Goal: Information Seeking & Learning: Learn about a topic

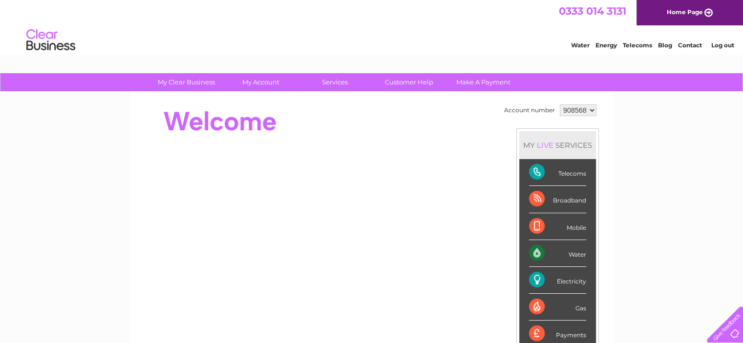
click at [590, 110] on select "908568 908603" at bounding box center [578, 110] width 37 height 12
select select "908603"
click at [560, 104] on select "908568 908603" at bounding box center [578, 110] width 37 height 12
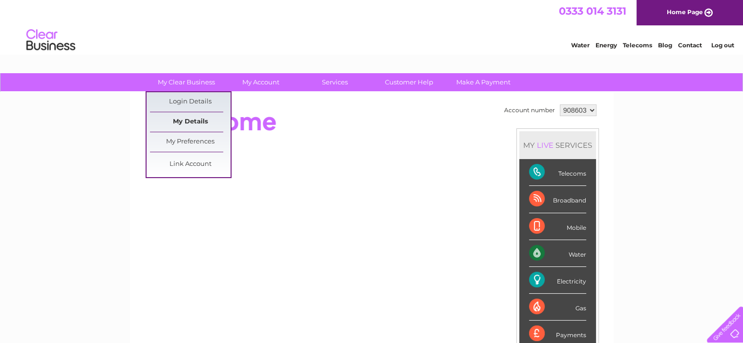
click at [186, 121] on link "My Details" at bounding box center [190, 122] width 81 height 20
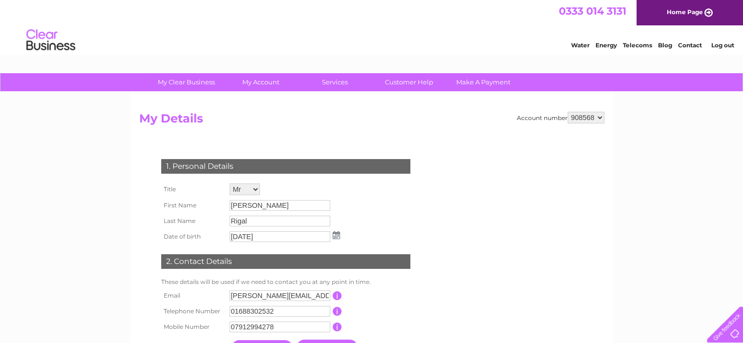
click at [598, 119] on select "908568 908603" at bounding box center [585, 118] width 37 height 12
select select "908603"
click at [567, 112] on select "908568 908603" at bounding box center [585, 118] width 37 height 12
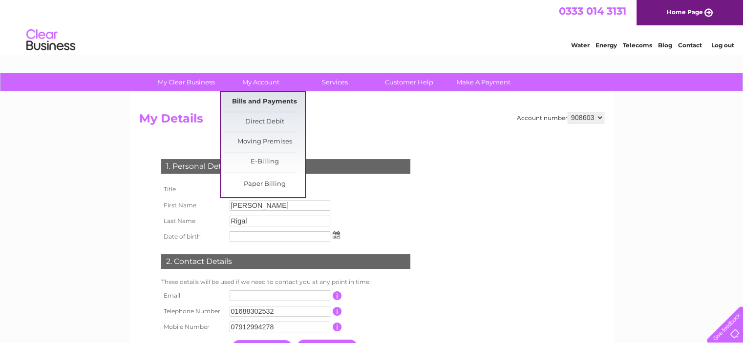
click at [260, 99] on link "Bills and Payments" at bounding box center [264, 102] width 81 height 20
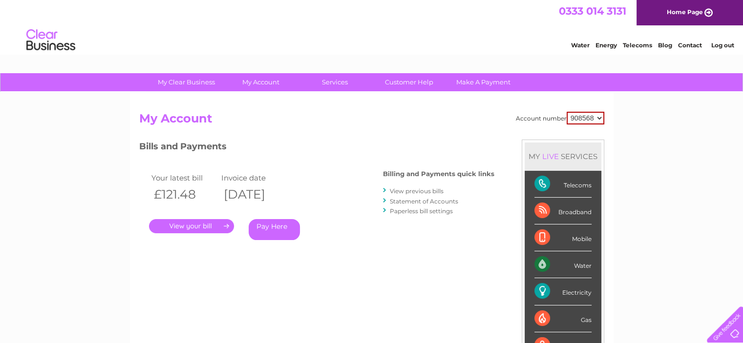
click at [422, 198] on link "Statement of Accounts" at bounding box center [424, 201] width 68 height 7
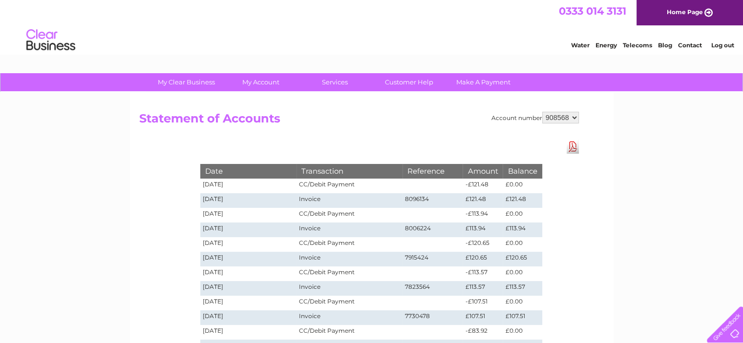
click at [573, 117] on select "908568 908603" at bounding box center [560, 118] width 37 height 12
click at [596, 158] on div "Account number 908568 908603 Statement of Accounts Download Pdf Date Transactio…" at bounding box center [371, 294] width 483 height 405
click at [575, 115] on select "908568 908603" at bounding box center [560, 118] width 37 height 12
select select "908603"
click at [542, 112] on select "908568 908603" at bounding box center [560, 118] width 37 height 12
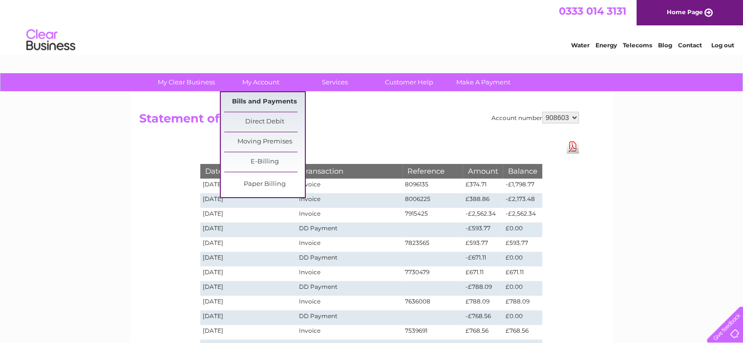
click at [258, 99] on link "Bills and Payments" at bounding box center [264, 102] width 81 height 20
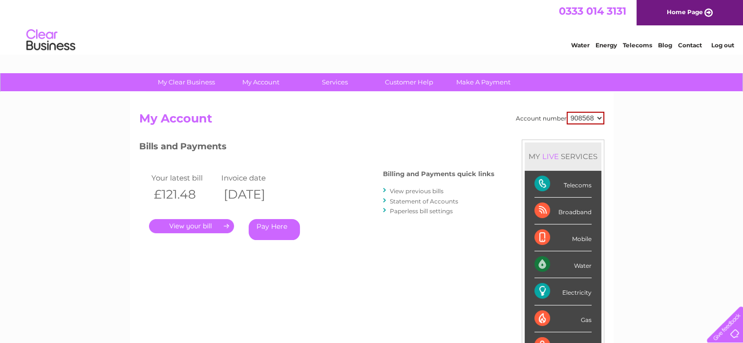
click at [413, 200] on link "Statement of Accounts" at bounding box center [424, 201] width 68 height 7
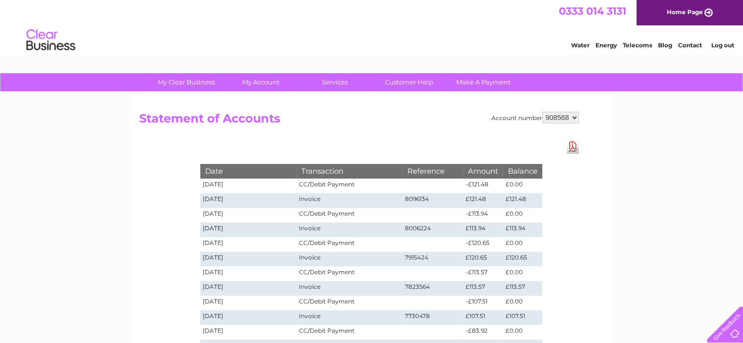
click at [573, 116] on select "908568 908603" at bounding box center [560, 118] width 37 height 12
select select "908603"
click at [542, 112] on select "908568 908603" at bounding box center [560, 118] width 37 height 12
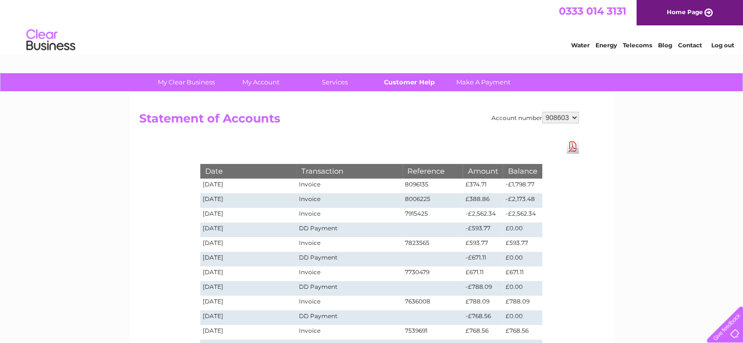
click at [401, 82] on link "Customer Help" at bounding box center [409, 82] width 81 height 18
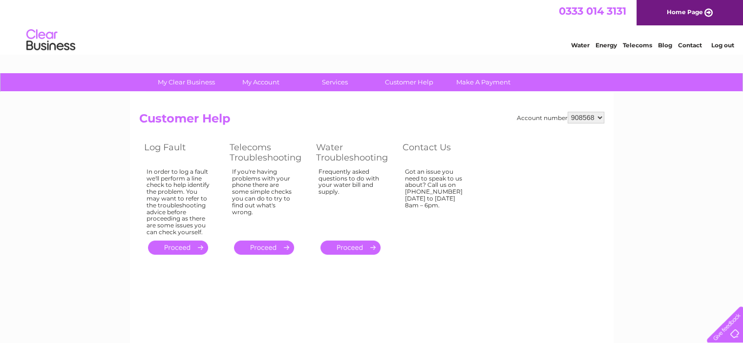
click at [599, 116] on select "908568 908603" at bounding box center [585, 118] width 37 height 12
select select "908603"
click at [567, 112] on select "908568 908603" at bounding box center [585, 118] width 37 height 12
drag, startPoint x: 0, startPoint y: 0, endPoint x: 599, endPoint y: 119, distance: 610.8
click at [600, 119] on select "908568 908603" at bounding box center [585, 118] width 37 height 12
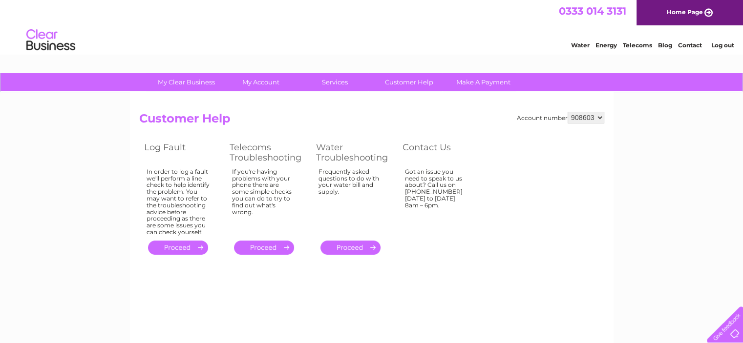
select select "908568"
click at [567, 112] on select "908568 908603" at bounding box center [585, 118] width 37 height 12
drag, startPoint x: 697, startPoint y: 204, endPoint x: 690, endPoint y: 205, distance: 7.3
click at [696, 204] on div "My Clear Business Login Details My Details My Preferences Link Account My Accou…" at bounding box center [371, 302] width 743 height 459
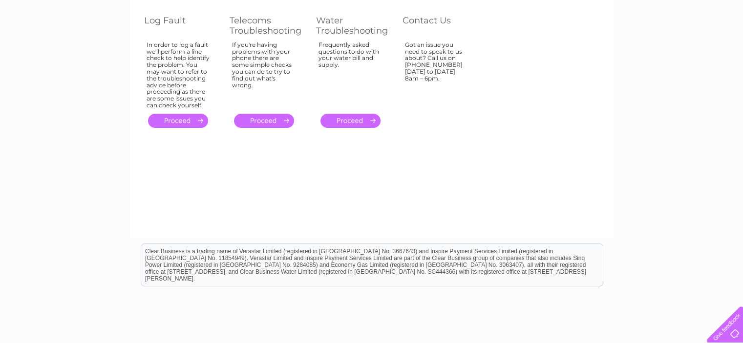
scroll to position [50, 0]
